Goal: Check status: Check status

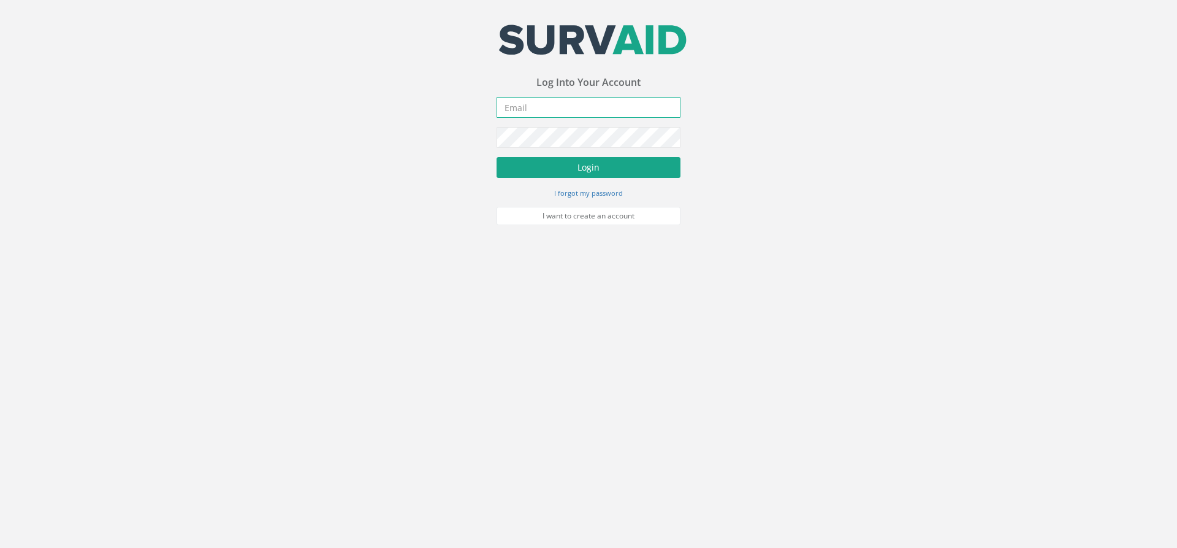
type input "[PERSON_NAME][EMAIL_ADDRESS][PERSON_NAME][DOMAIN_NAME]"
click at [563, 164] on button "Login" at bounding box center [589, 167] width 184 height 21
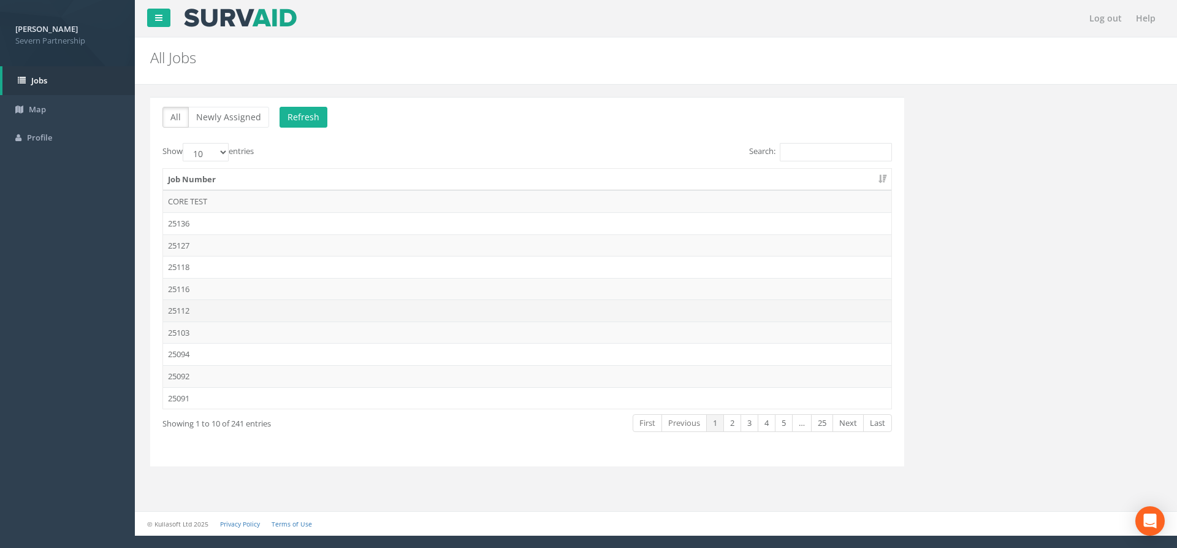
click at [224, 304] on td "25112" at bounding box center [527, 310] width 728 height 22
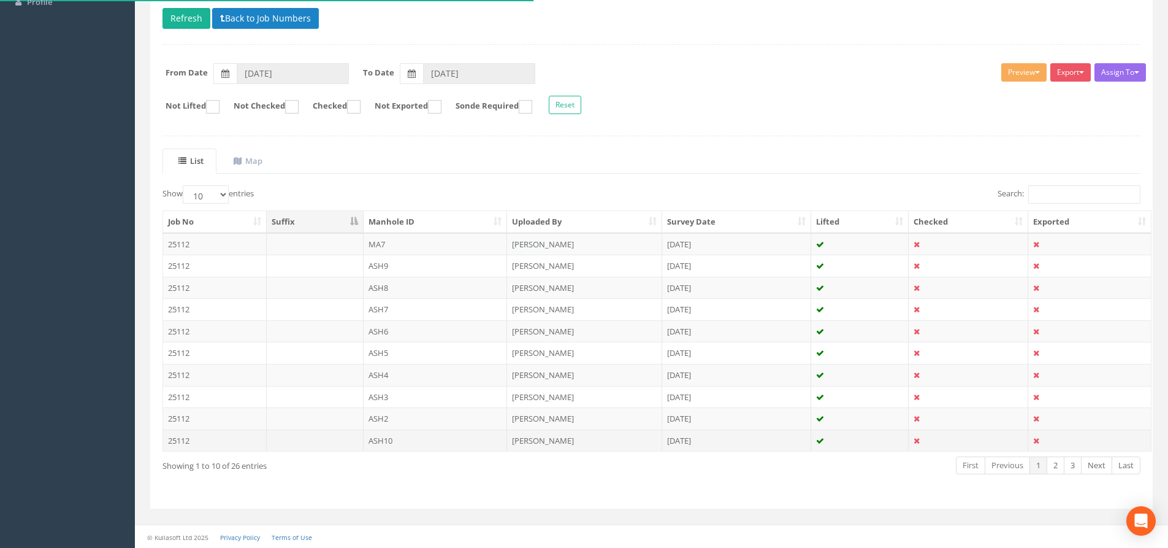
scroll to position [136, 0]
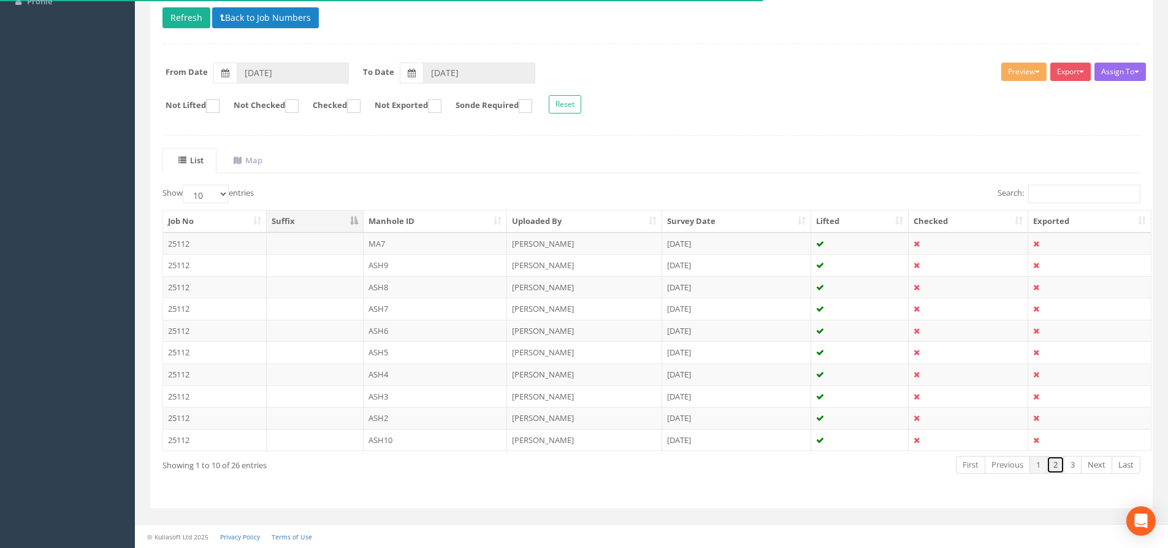
click at [1054, 467] on link "2" at bounding box center [1056, 465] width 18 height 18
click at [1069, 470] on link "3" at bounding box center [1073, 465] width 18 height 18
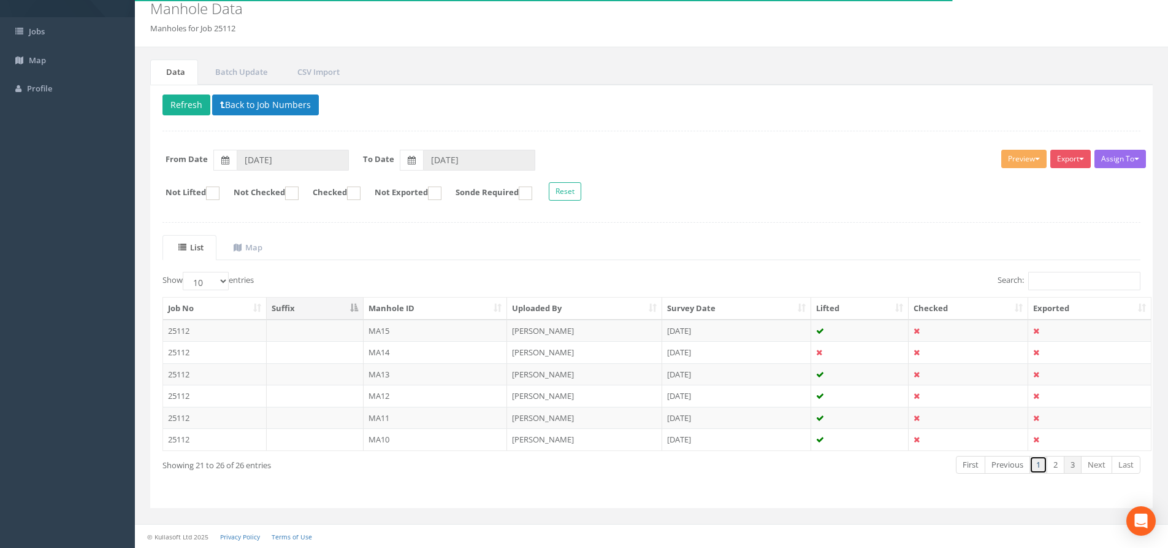
click at [1039, 468] on link "1" at bounding box center [1039, 465] width 18 height 18
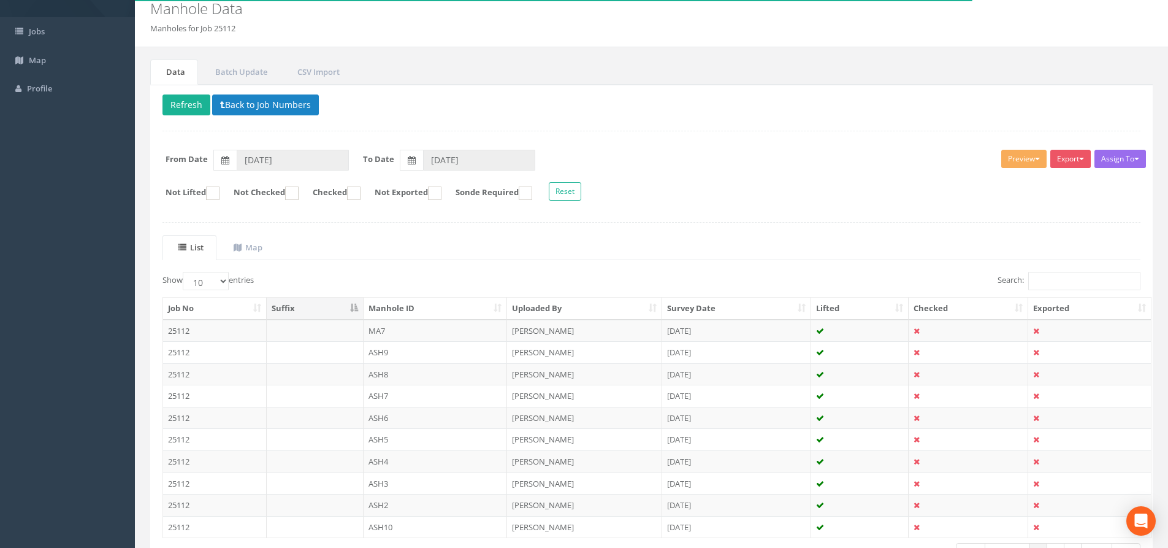
scroll to position [62, 0]
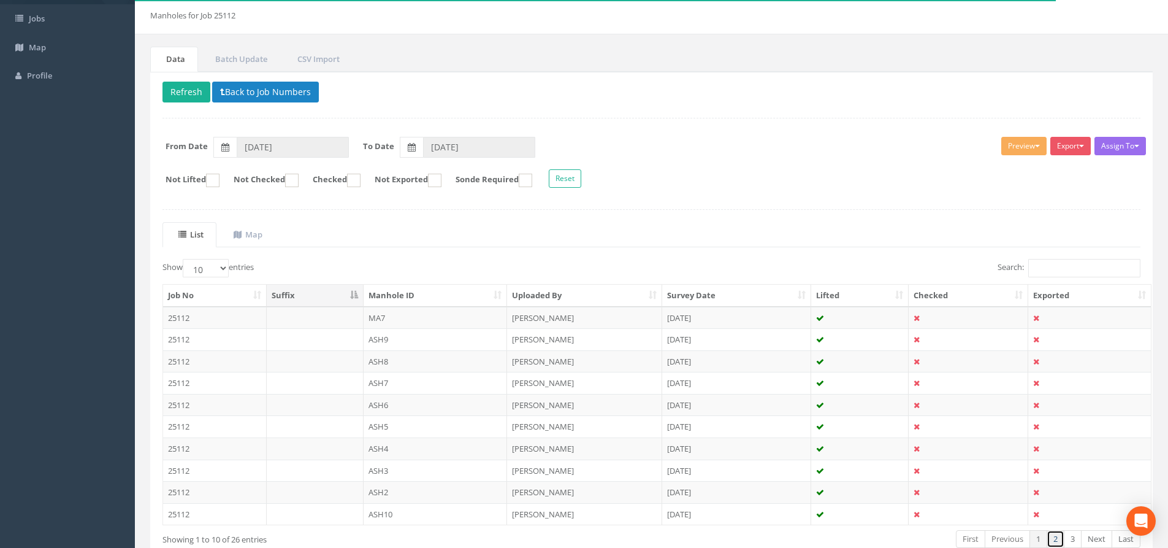
click at [1052, 539] on link "2" at bounding box center [1056, 539] width 18 height 18
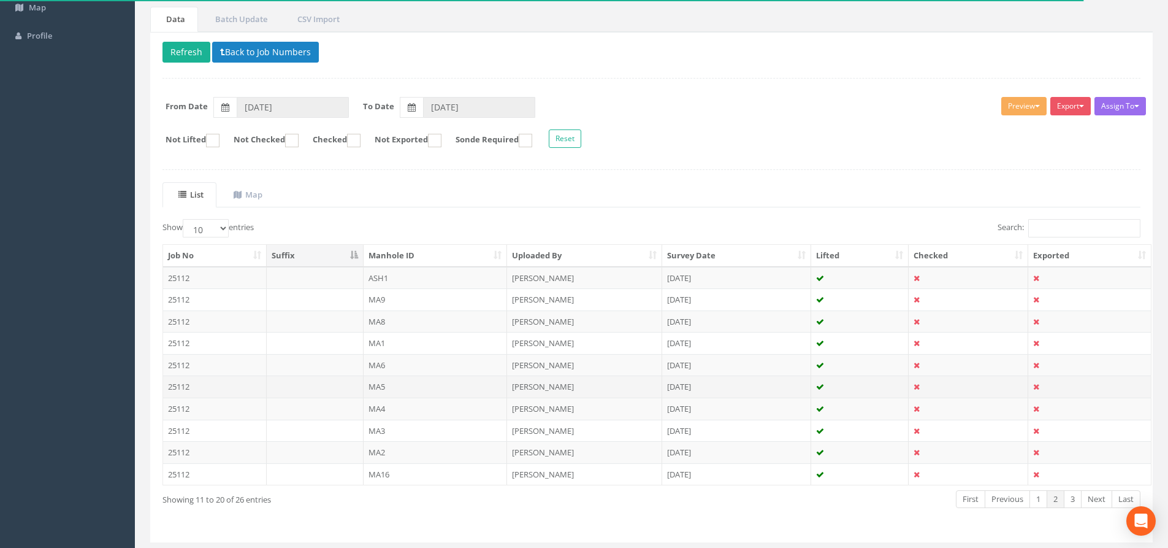
scroll to position [123, 0]
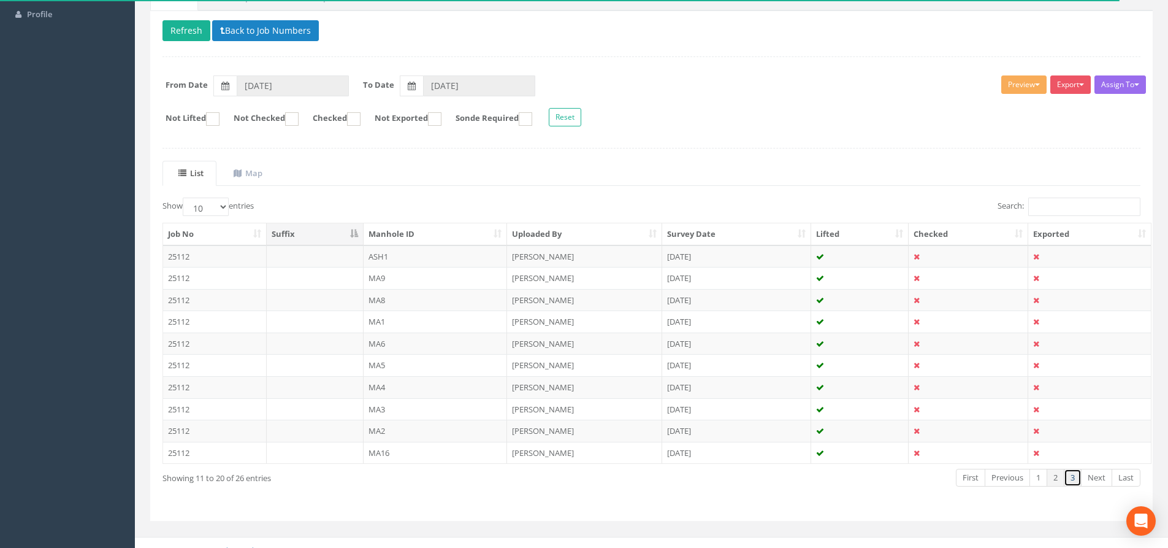
click at [1069, 479] on link "3" at bounding box center [1073, 477] width 18 height 18
